Goal: Task Accomplishment & Management: Manage account settings

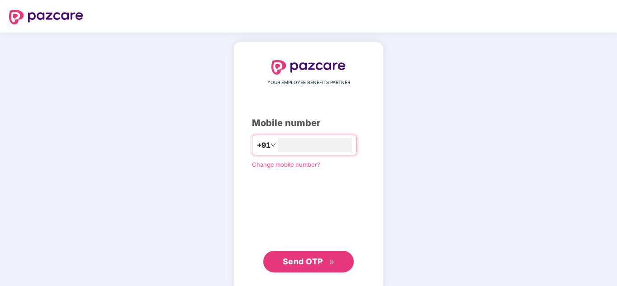
type input "**********"
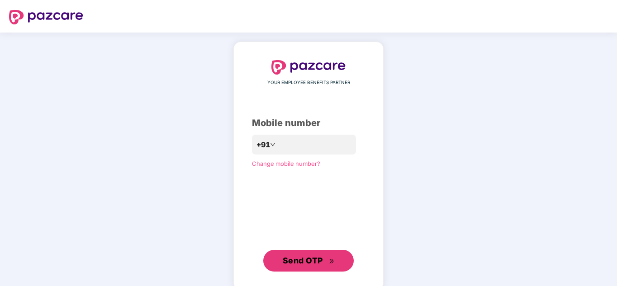
click at [290, 272] on div "**********" at bounding box center [308, 166] width 150 height 249
click at [294, 259] on span "Send OTP" at bounding box center [303, 260] width 40 height 9
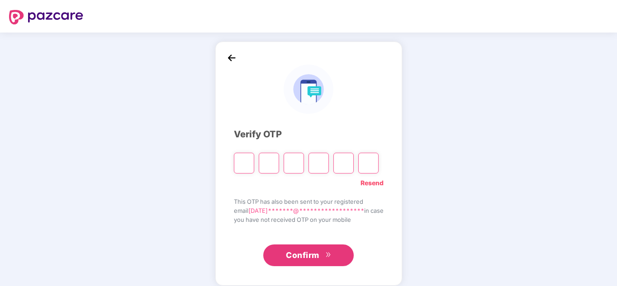
type input "*"
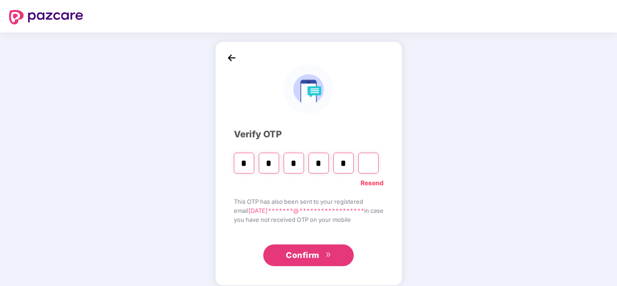
type input "*"
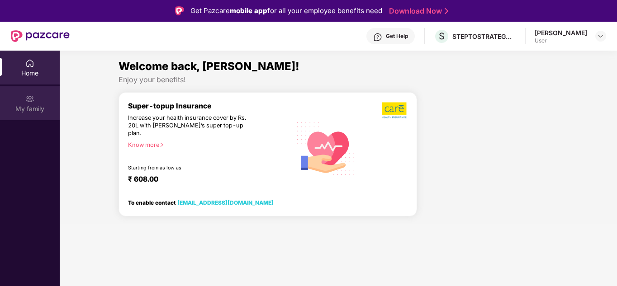
click at [30, 98] on img at bounding box center [29, 98] width 9 height 9
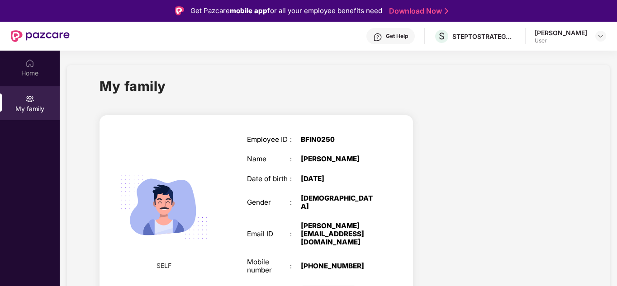
scroll to position [0, 0]
drag, startPoint x: 357, startPoint y: 272, endPoint x: 315, endPoint y: 272, distance: 42.5
click at [315, 285] on div at bounding box center [339, 290] width 76 height 11
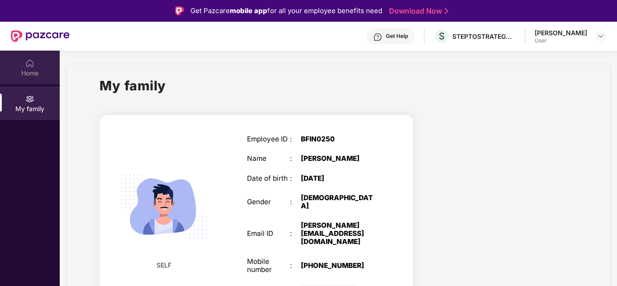
click at [29, 54] on div "Home" at bounding box center [30, 68] width 60 height 34
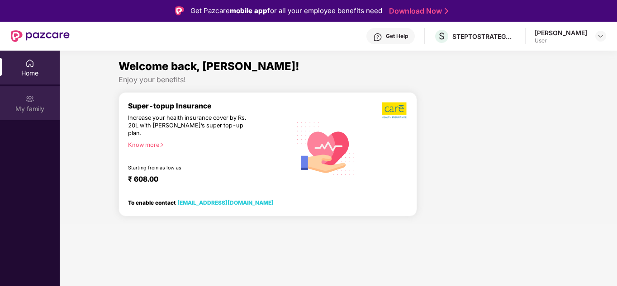
click at [24, 109] on div "My family" at bounding box center [30, 108] width 60 height 9
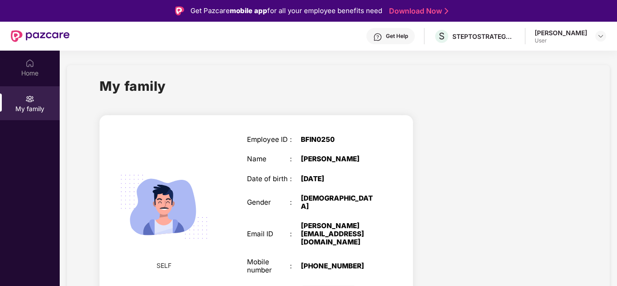
click at [552, 33] on div "[PERSON_NAME]" at bounding box center [560, 32] width 52 height 9
click at [602, 37] on img at bounding box center [600, 36] width 7 height 7
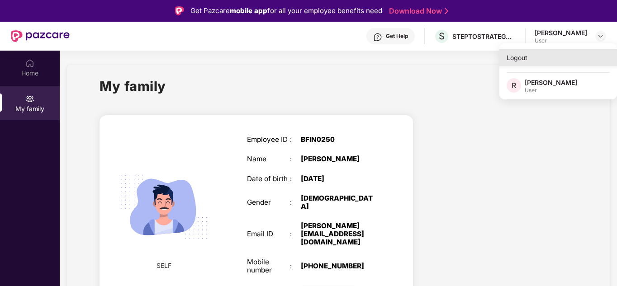
click at [510, 56] on div "Logout" at bounding box center [558, 58] width 118 height 18
